Goal: Task Accomplishment & Management: Manage account settings

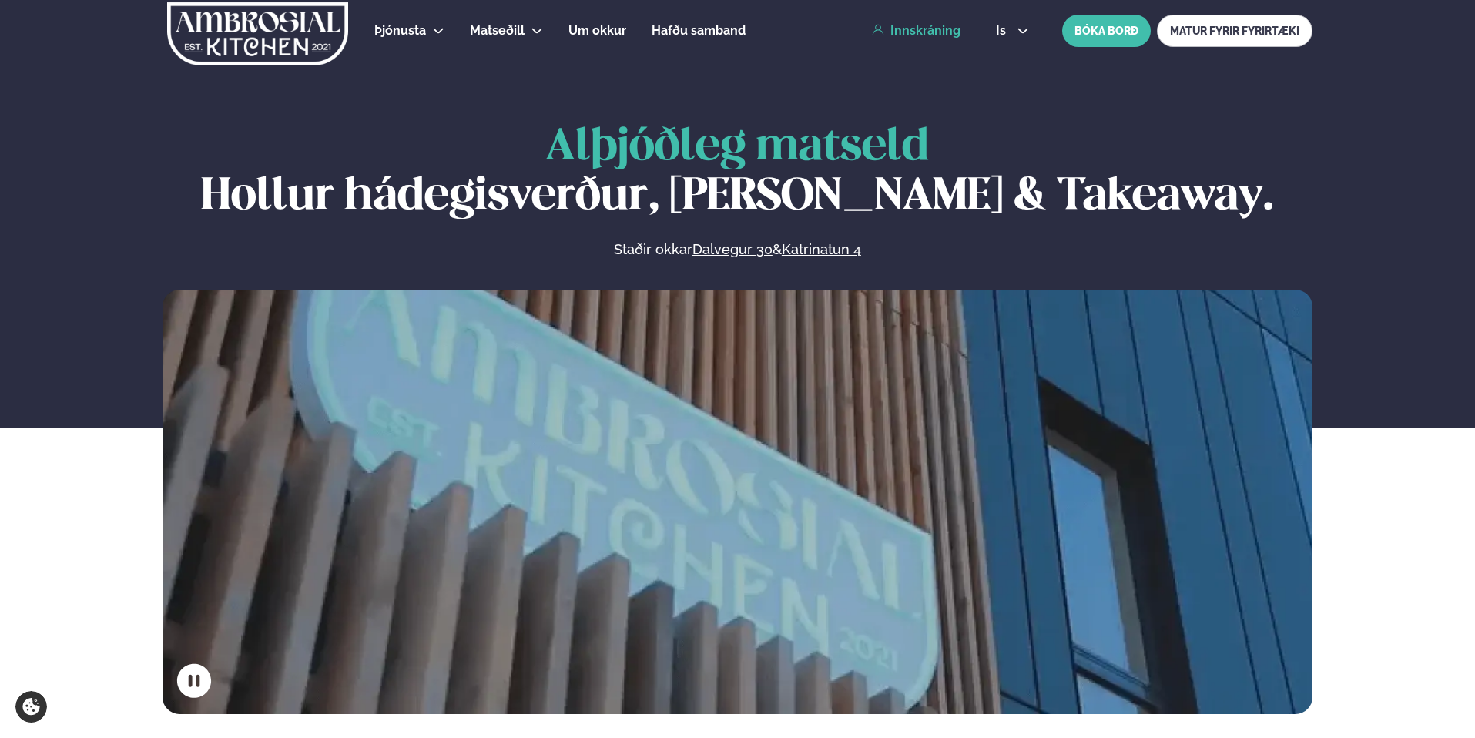
click at [904, 35] on link "Innskráning" at bounding box center [916, 31] width 89 height 14
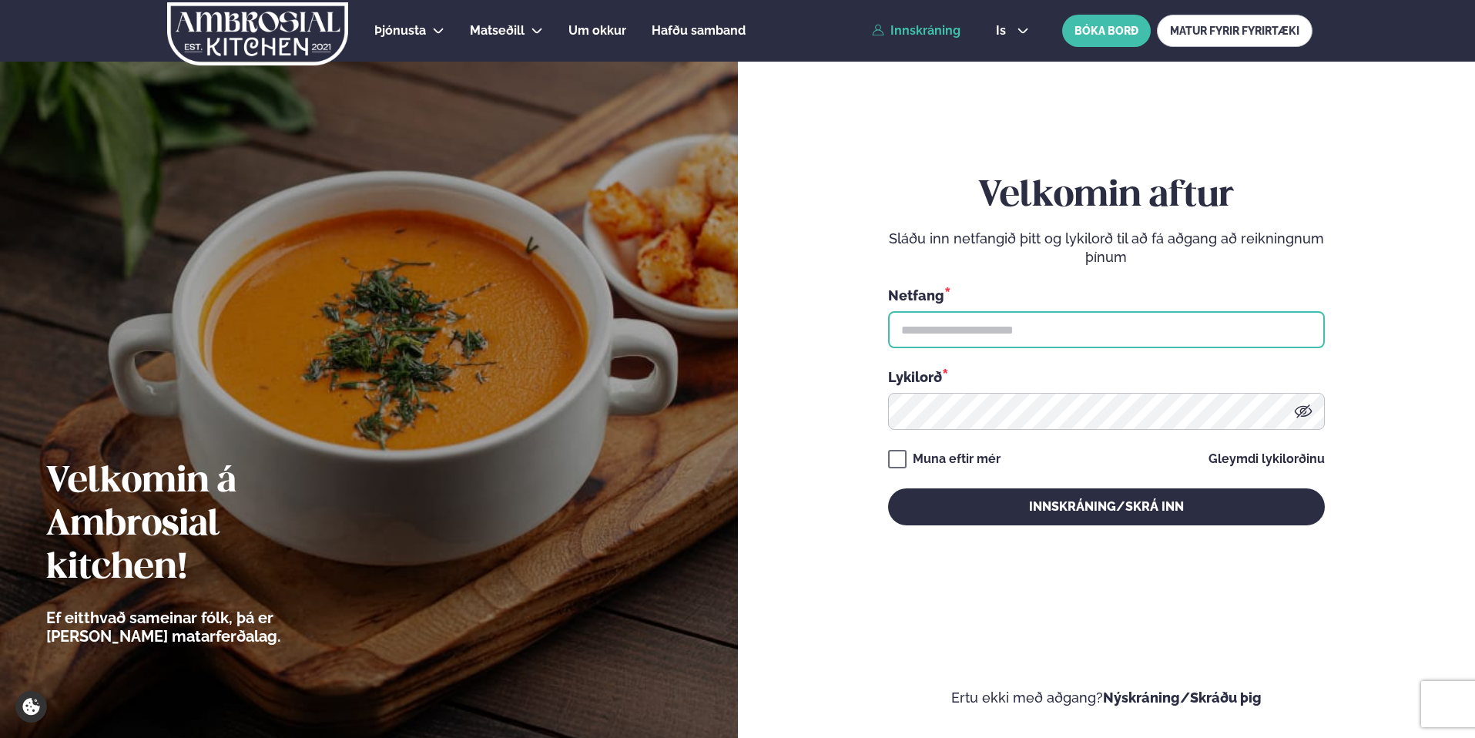
type input "**********"
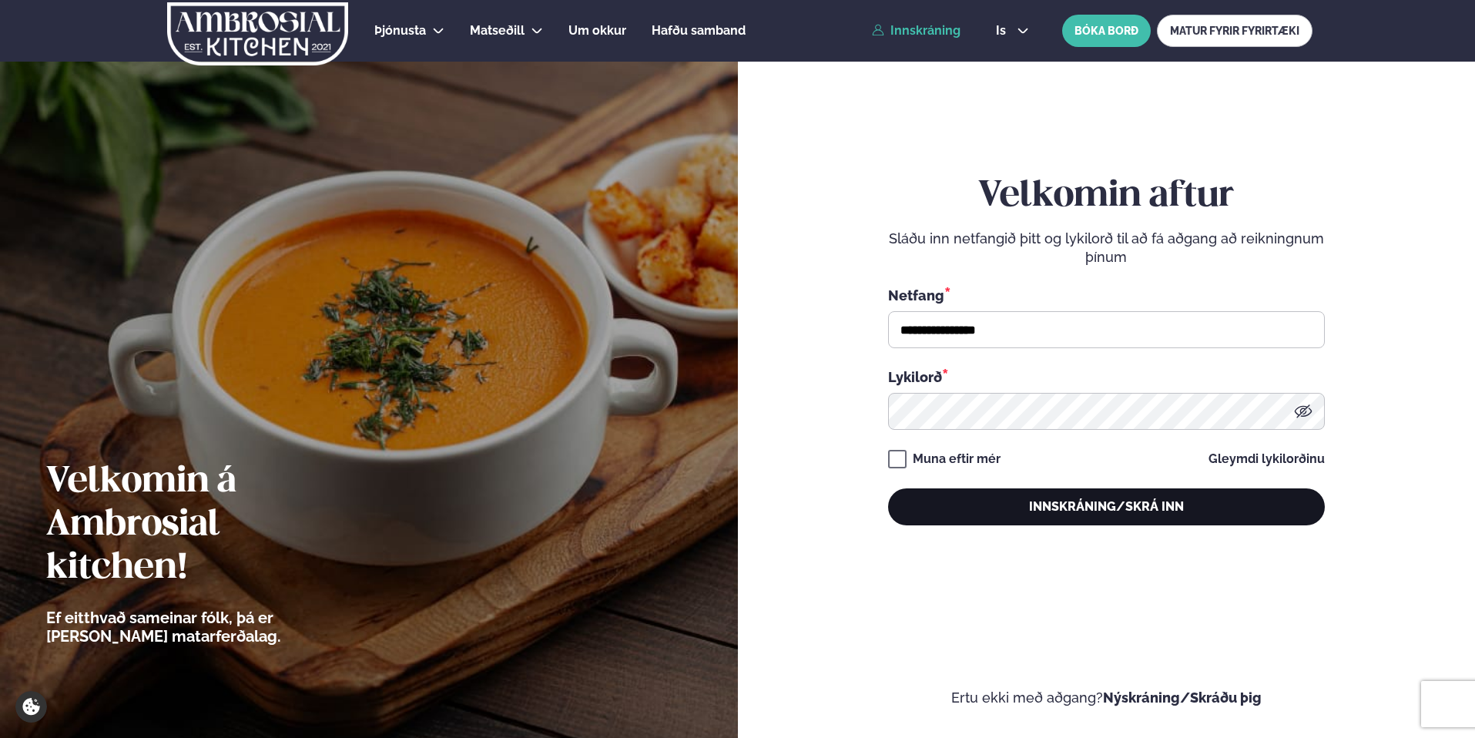
click at [1073, 504] on button "Innskráning/Skrá inn" at bounding box center [1106, 506] width 437 height 37
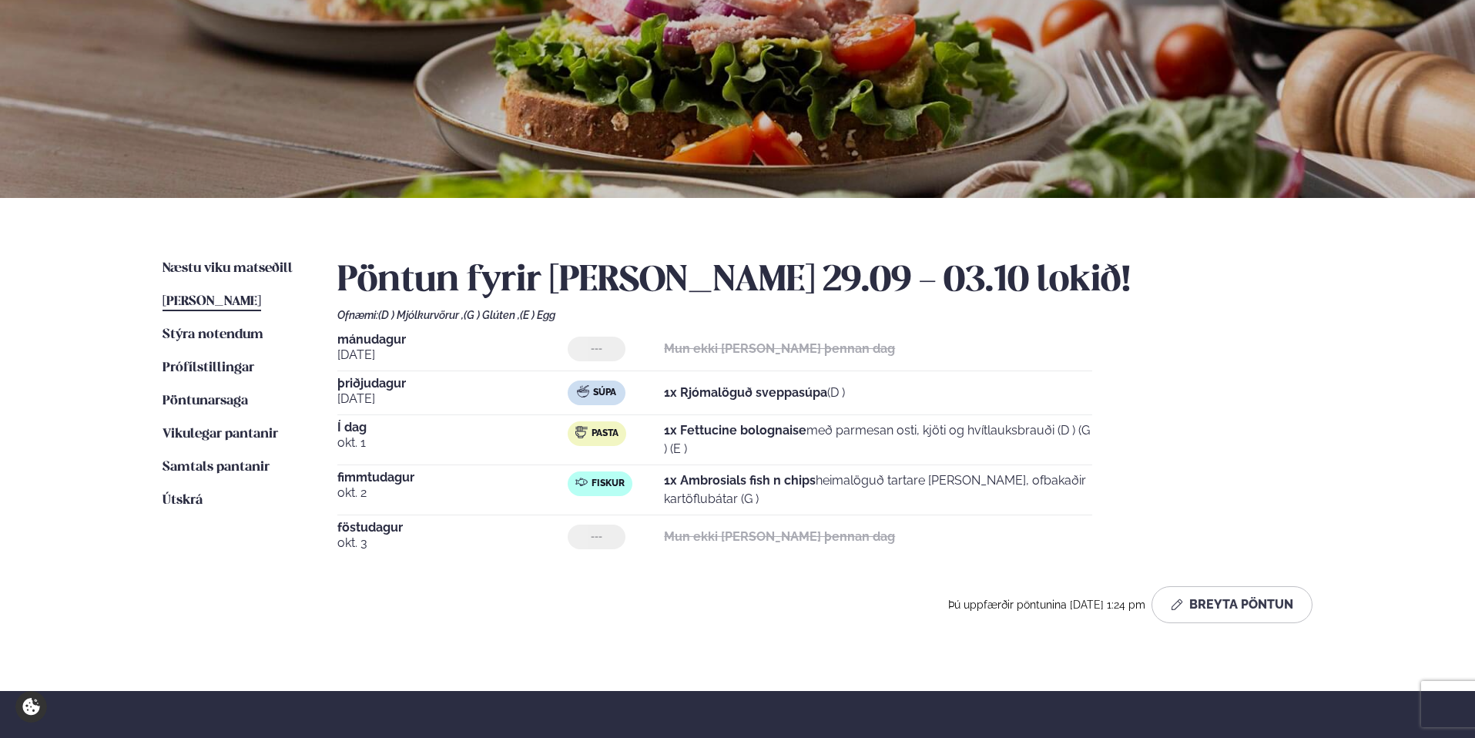
scroll to position [145, 0]
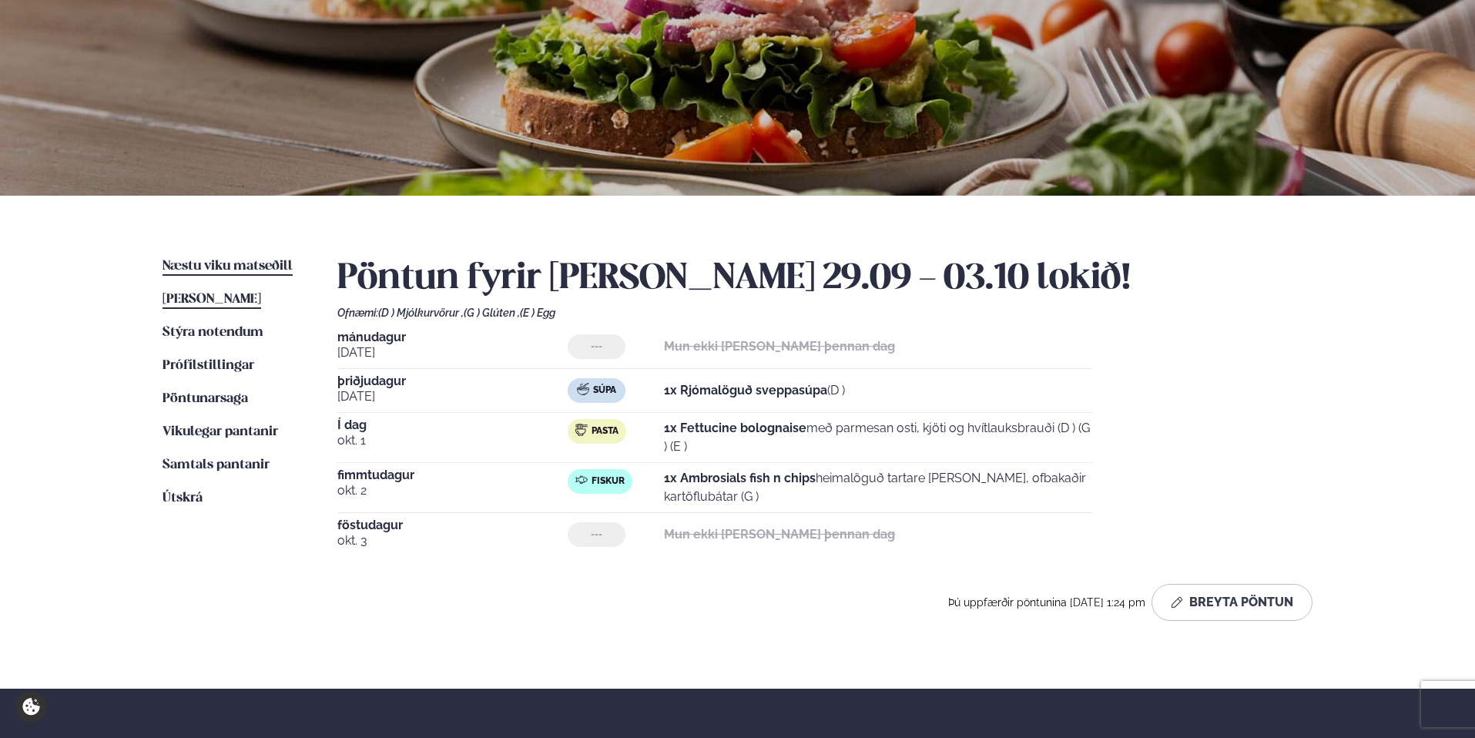
click at [219, 258] on link "Næstu [PERSON_NAME] matseðill Næsta vika" at bounding box center [228, 266] width 130 height 18
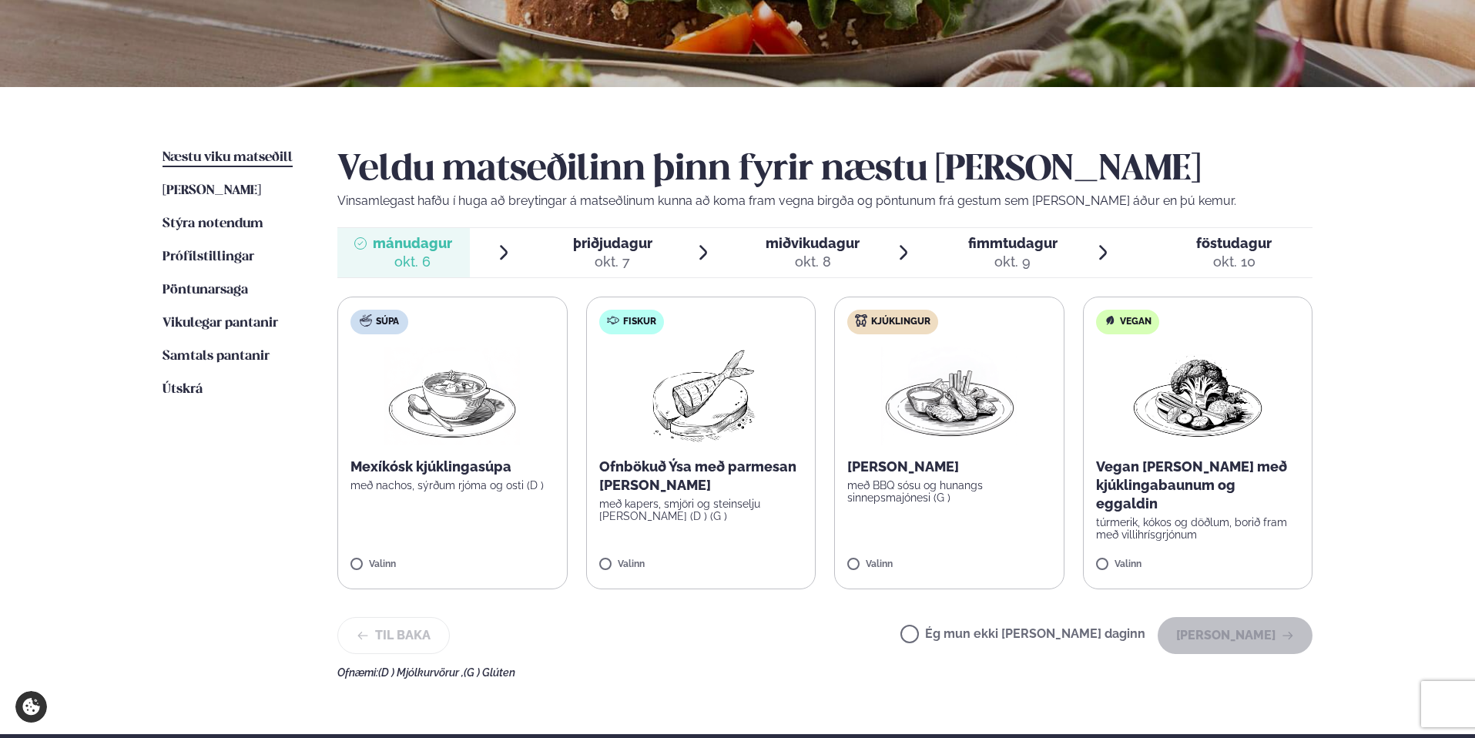
scroll to position [282, 0]
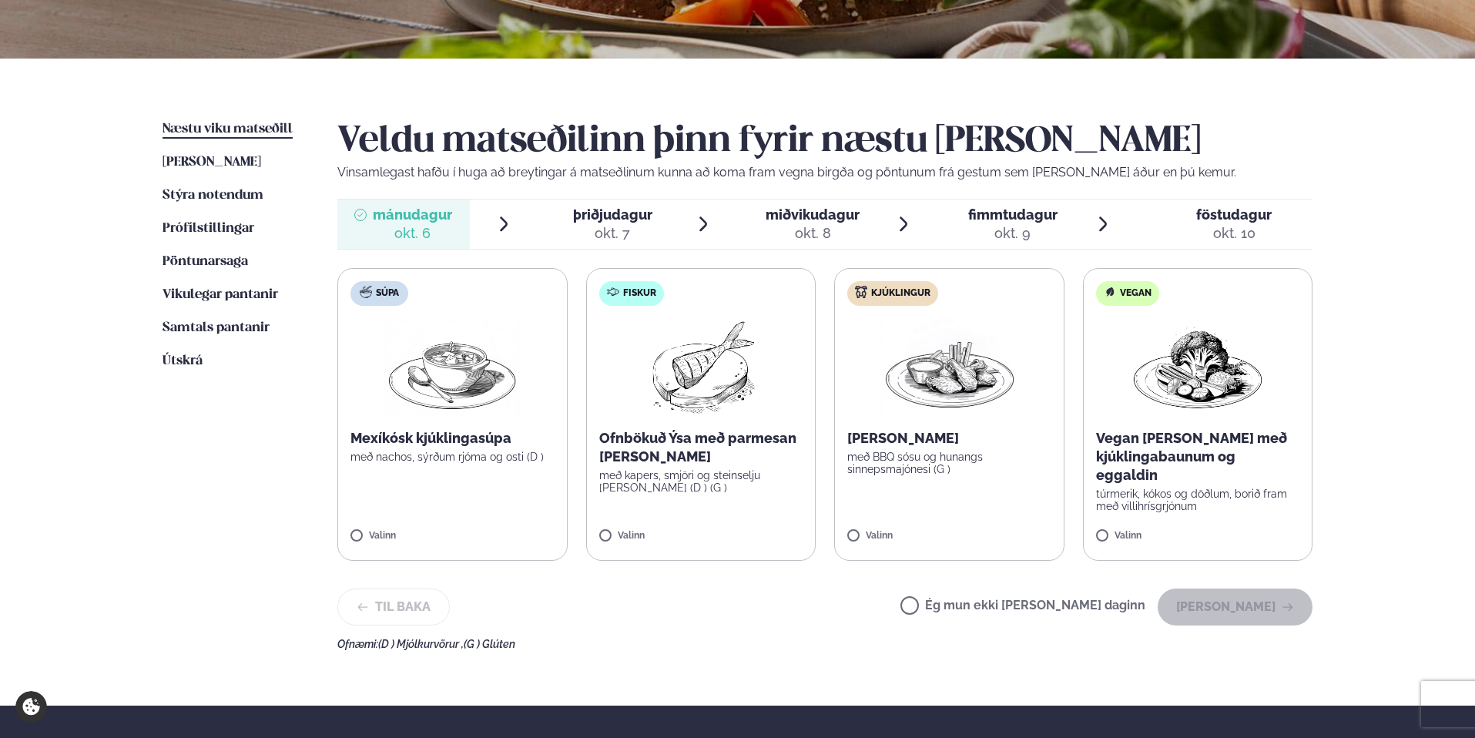
click at [966, 601] on label "Ég mun ekki [PERSON_NAME] daginn" at bounding box center [1022, 607] width 245 height 16
click at [1220, 610] on button "[PERSON_NAME]" at bounding box center [1235, 607] width 155 height 37
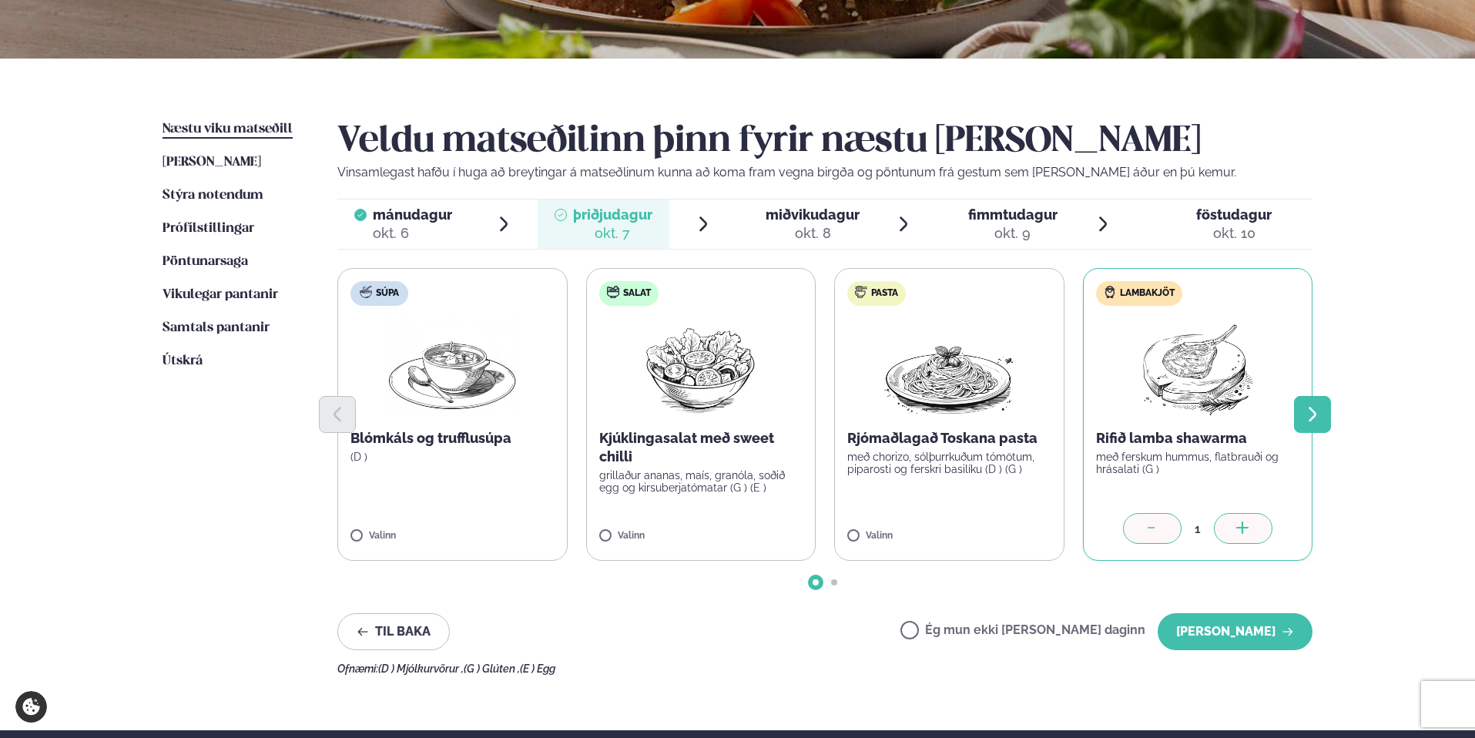
click at [1316, 418] on icon "Next slide" at bounding box center [1312, 414] width 18 height 18
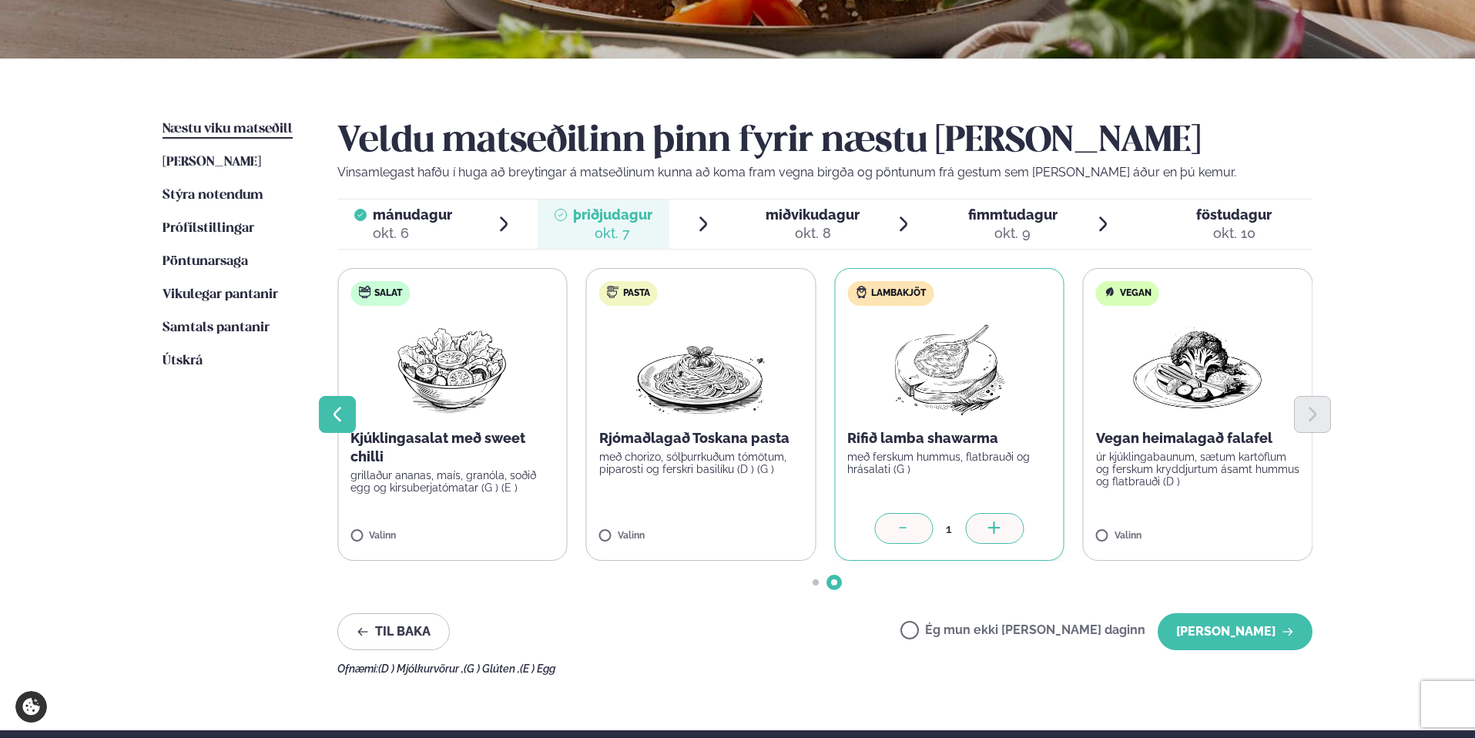
click at [344, 407] on icon "Previous slide" at bounding box center [337, 414] width 18 height 18
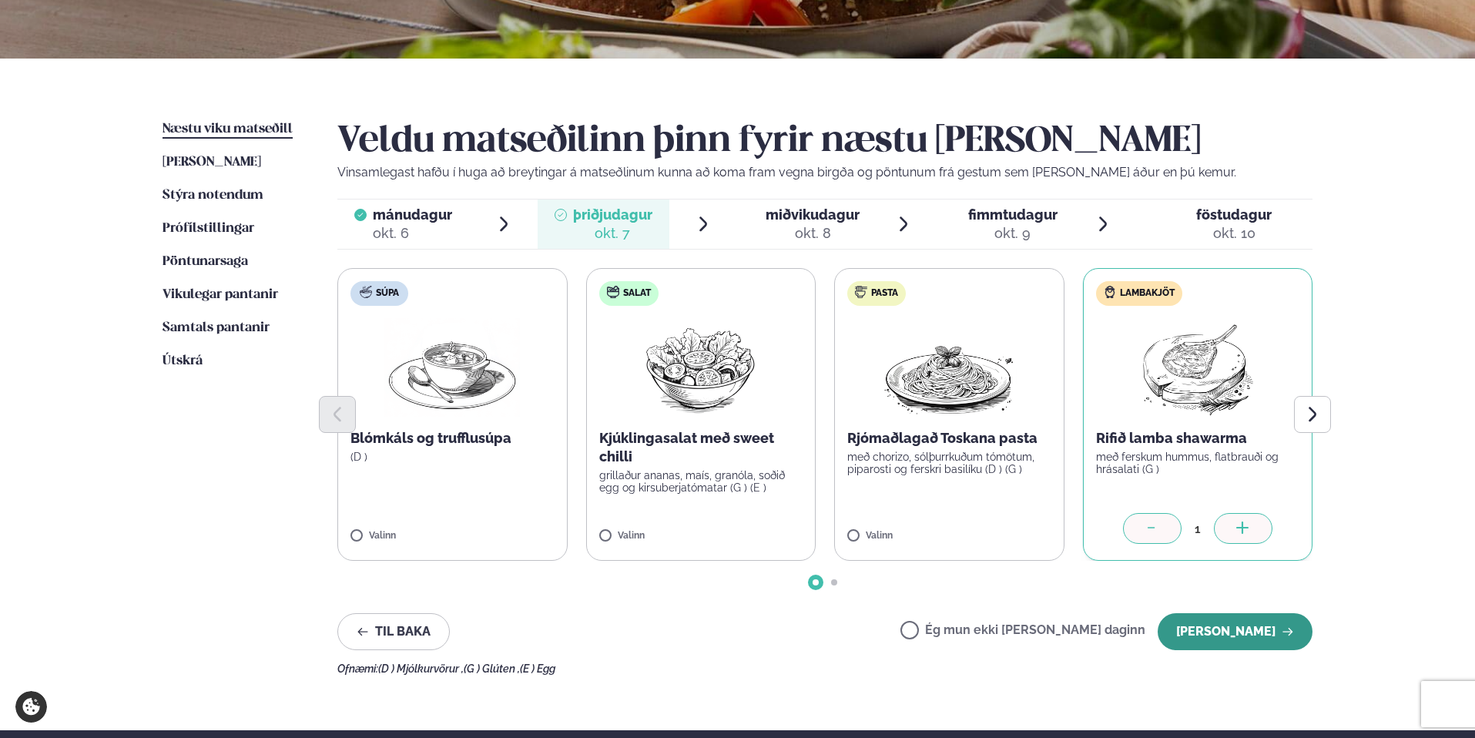
click at [1226, 637] on button "[PERSON_NAME]" at bounding box center [1235, 631] width 155 height 37
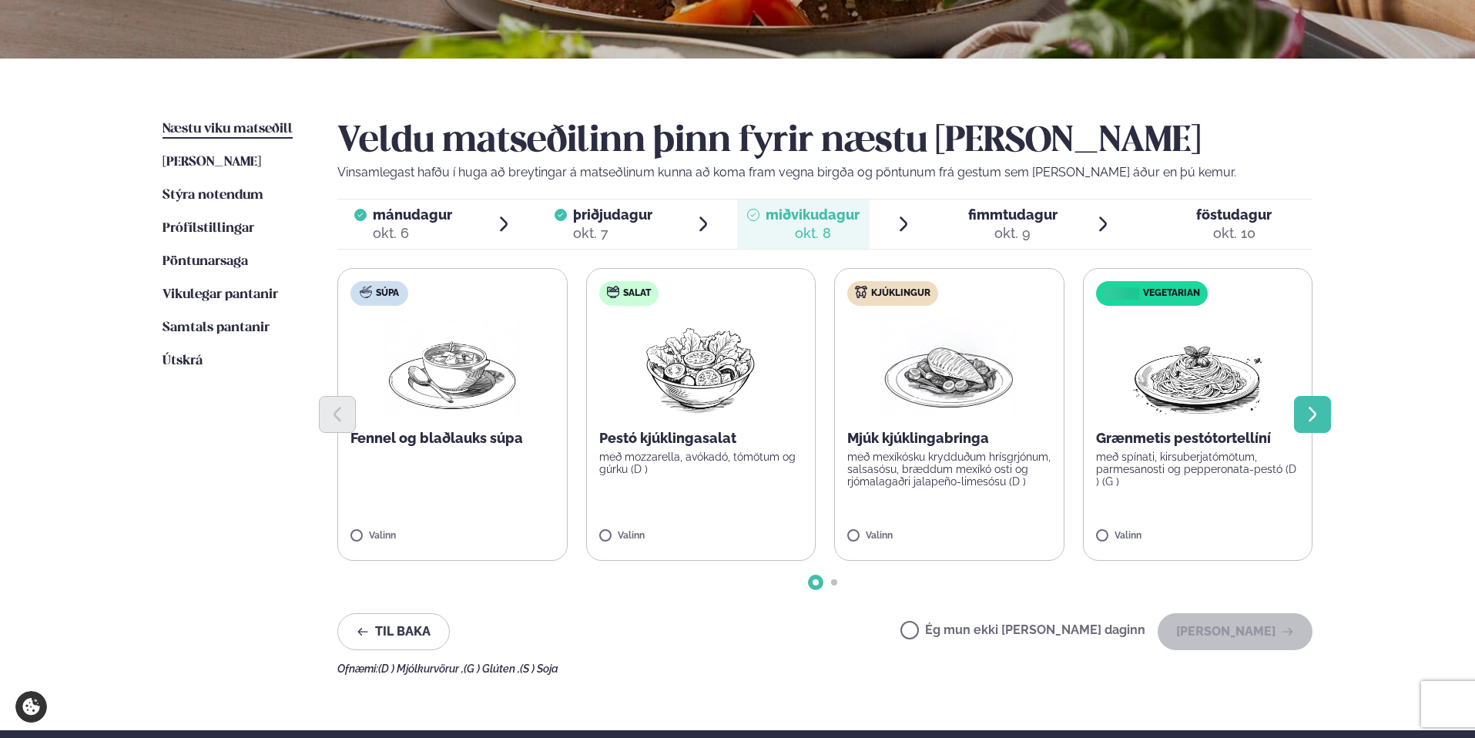
click at [1303, 415] on icon "Next slide" at bounding box center [1312, 414] width 18 height 18
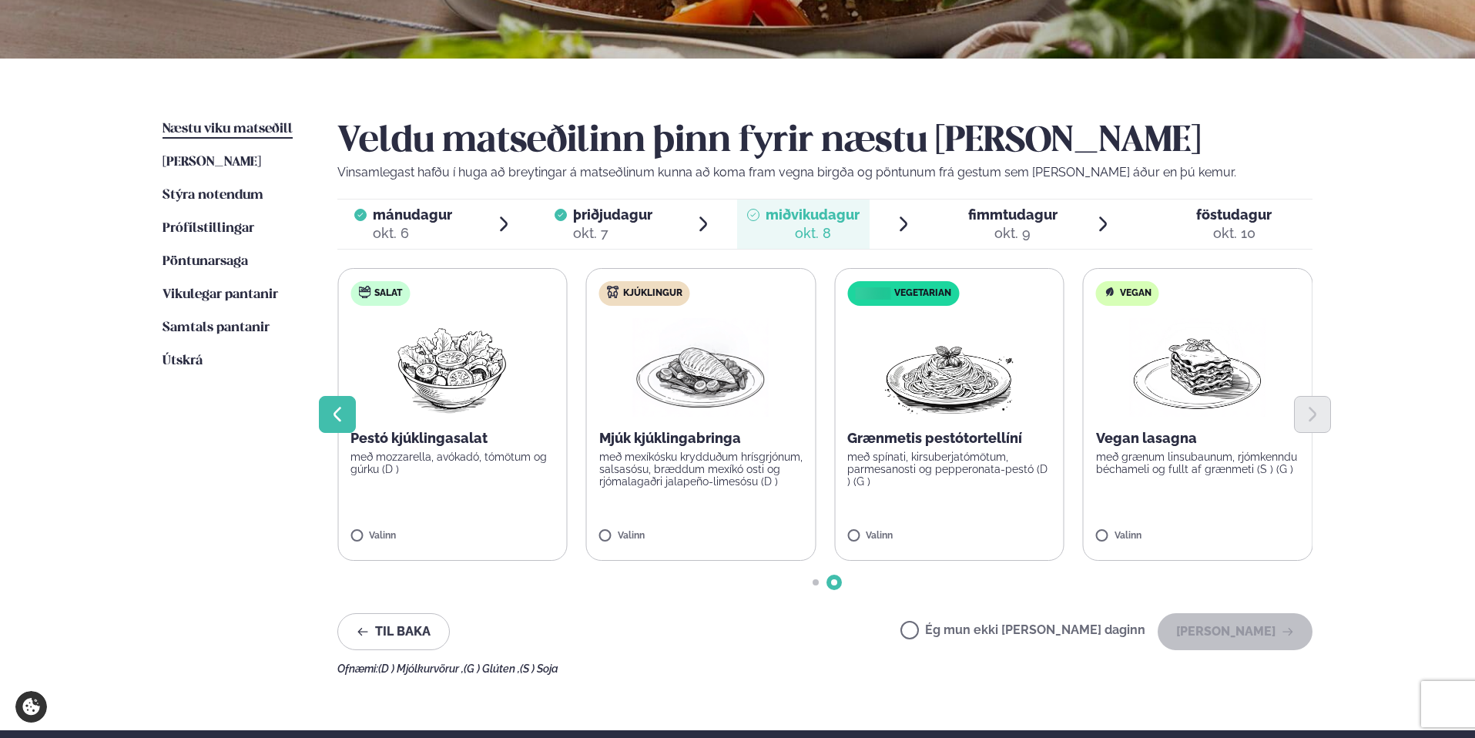
click at [343, 407] on icon "Previous slide" at bounding box center [337, 414] width 18 height 18
click at [378, 529] on label "Salat Pestó kjúklingasalat með mozzarella, avókadó, tómötum og gúrku (D ) Valinn" at bounding box center [452, 414] width 230 height 293
click at [357, 526] on label "Salat Pestó kjúklingasalat með mozzarella, avókadó, tómötum og gúrku (D ) Valinn" at bounding box center [452, 414] width 230 height 293
click at [427, 433] on p "Pestó kjúklingasalat" at bounding box center [452, 438] width 204 height 18
click at [349, 406] on button "Previous slide" at bounding box center [337, 414] width 37 height 37
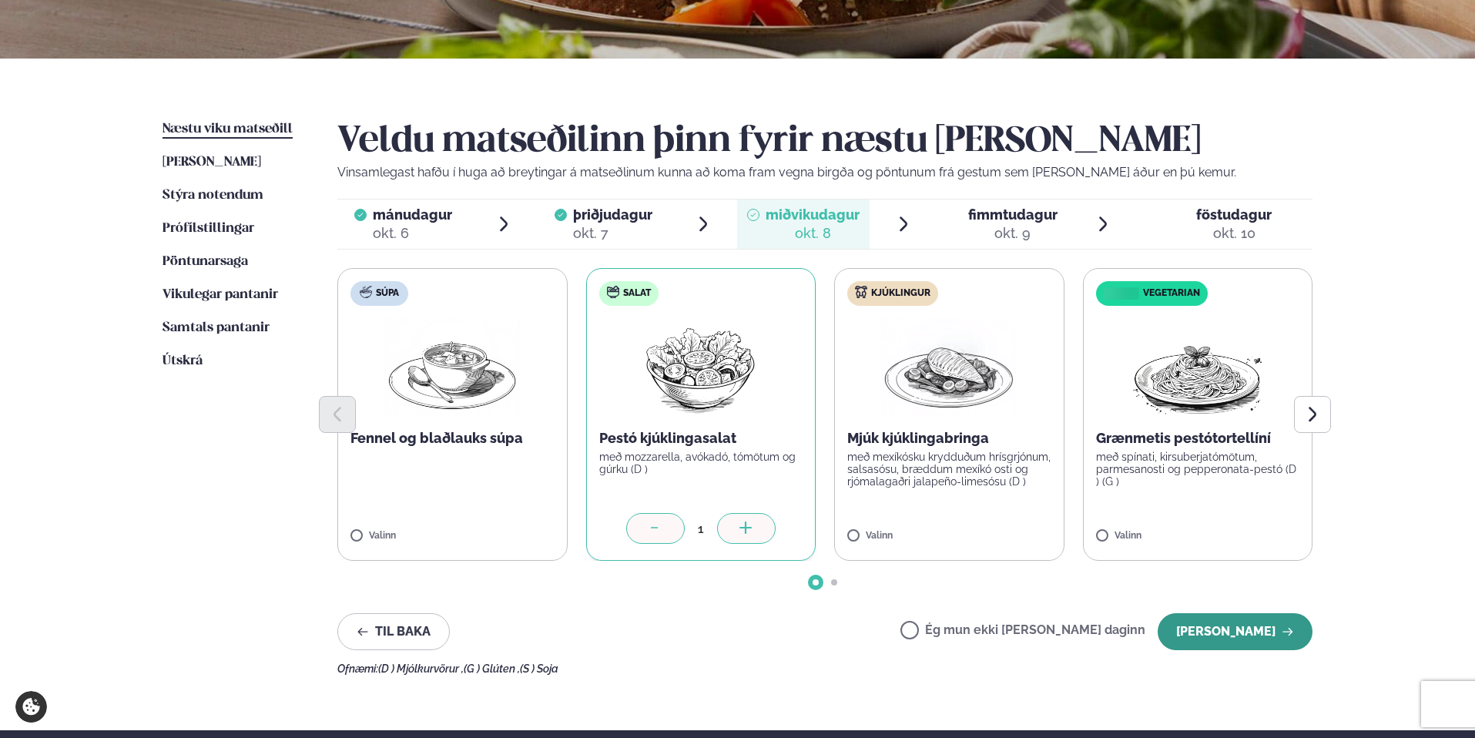
click at [1236, 632] on button "[PERSON_NAME]" at bounding box center [1235, 631] width 155 height 37
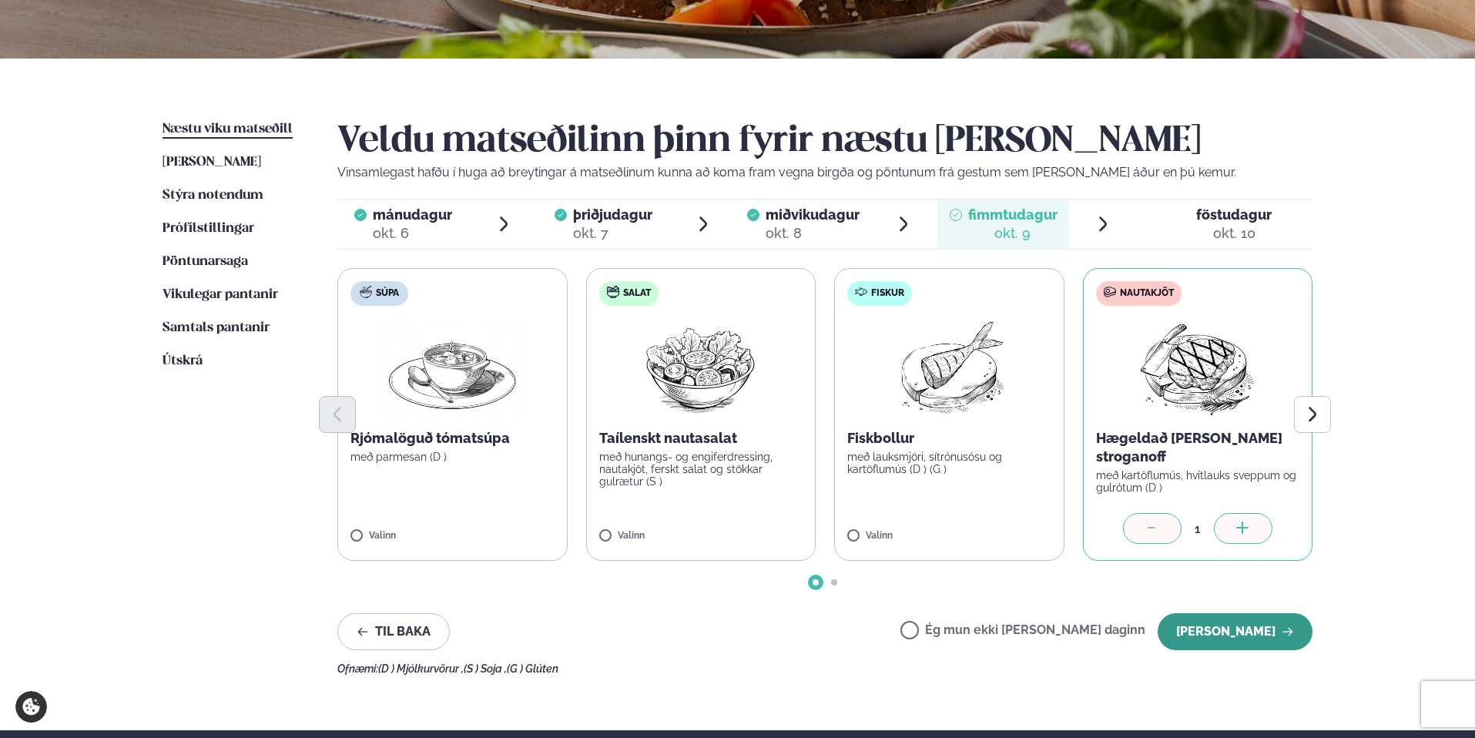
click at [1222, 631] on button "[PERSON_NAME]" at bounding box center [1235, 631] width 155 height 37
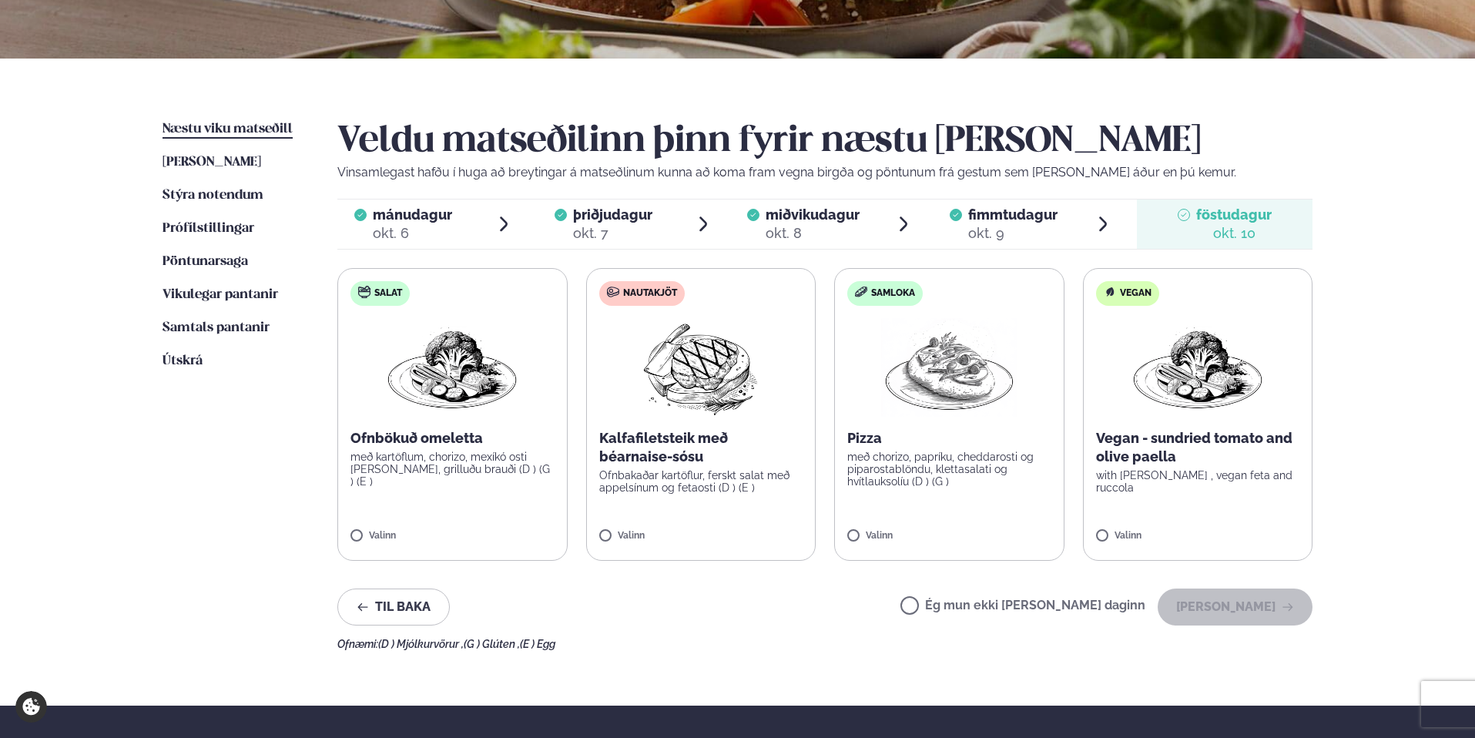
click at [966, 601] on label "Ég mun ekki [PERSON_NAME] daginn" at bounding box center [1022, 607] width 245 height 16
click at [1273, 614] on button "[PERSON_NAME]" at bounding box center [1235, 607] width 155 height 37
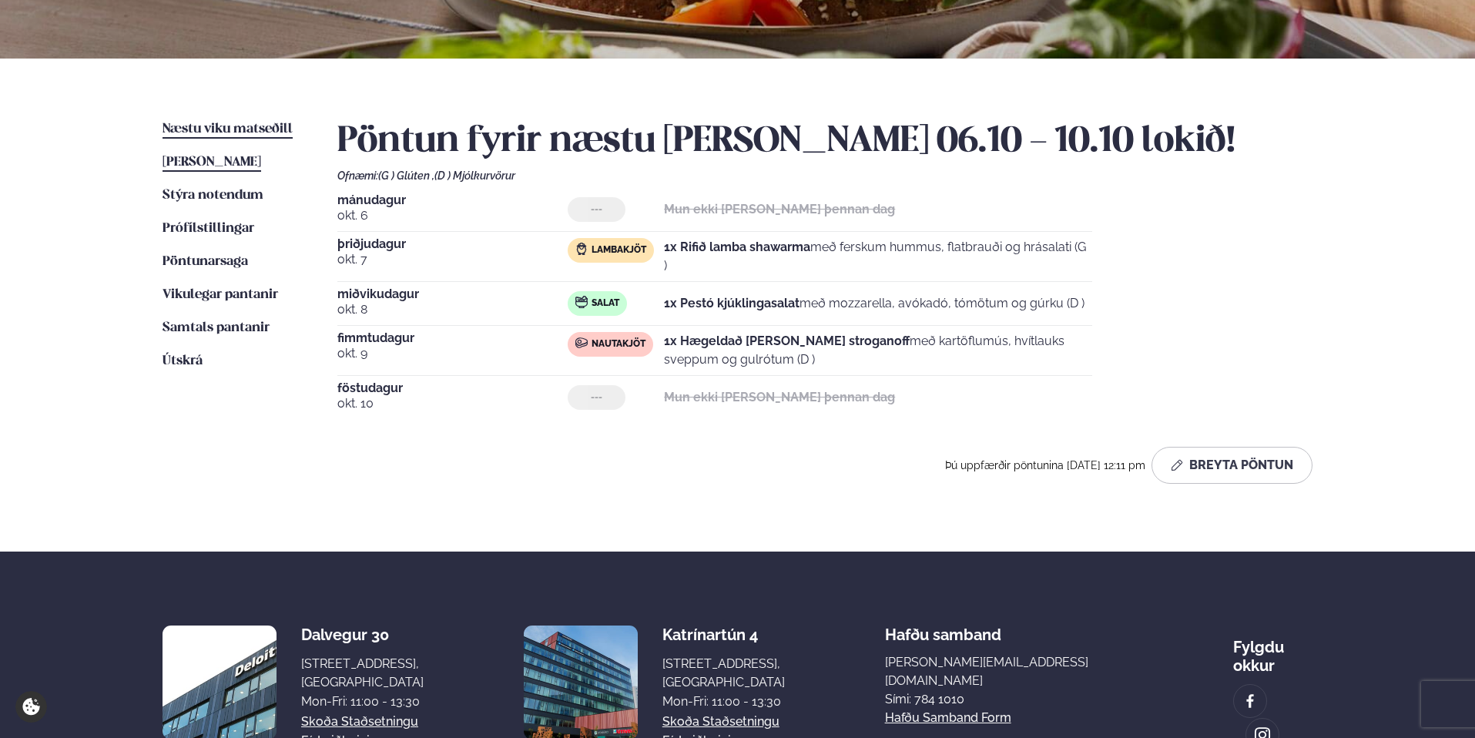
click at [231, 159] on span "[PERSON_NAME]" at bounding box center [212, 162] width 99 height 13
